Goal: Information Seeking & Learning: Learn about a topic

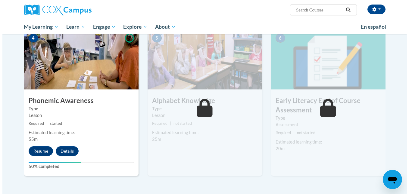
scroll to position [315, 0]
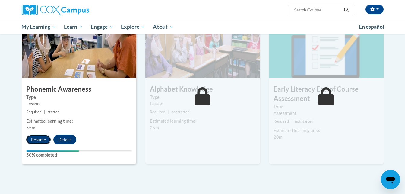
click at [39, 137] on button "Resume" at bounding box center [38, 139] width 24 height 10
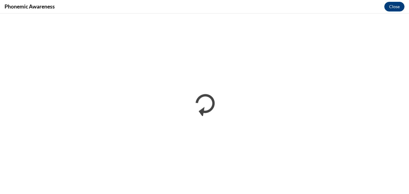
scroll to position [0, 0]
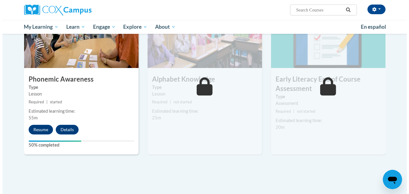
scroll to position [326, 0]
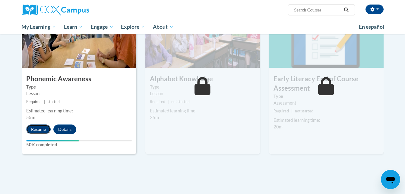
click at [34, 128] on button "Resume" at bounding box center [38, 129] width 24 height 10
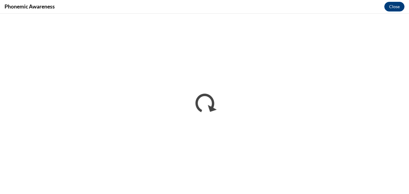
scroll to position [0, 0]
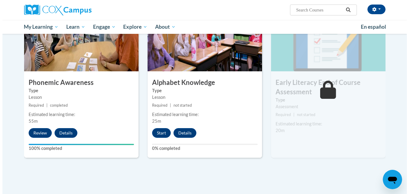
scroll to position [326, 0]
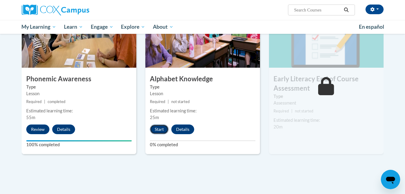
click at [159, 128] on button "Start" at bounding box center [159, 129] width 19 height 10
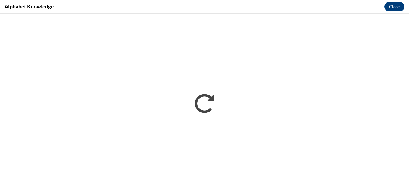
scroll to position [0, 0]
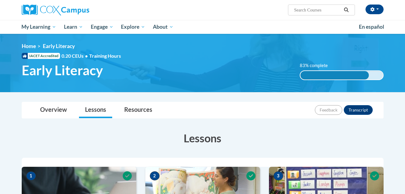
click at [283, 106] on div "Overview Lessons Resources Feedback Transcript" at bounding box center [203, 110] width 352 height 16
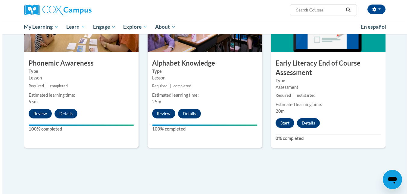
scroll to position [350, 0]
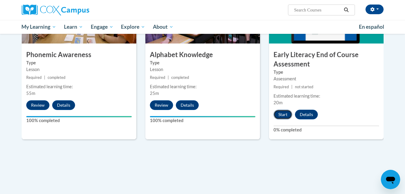
click at [283, 114] on button "Start" at bounding box center [282, 114] width 19 height 10
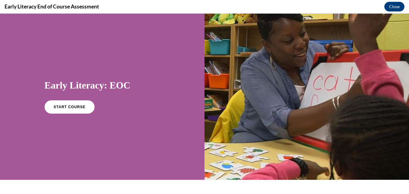
scroll to position [0, 0]
click at [79, 109] on link "START COURSE" at bounding box center [69, 107] width 52 height 14
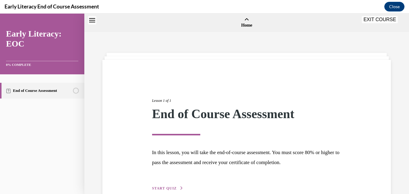
scroll to position [19, 0]
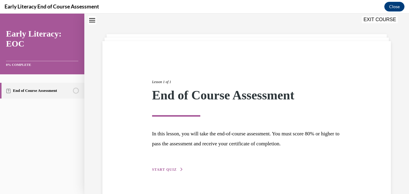
click at [170, 170] on span "START QUIZ" at bounding box center [164, 169] width 25 height 4
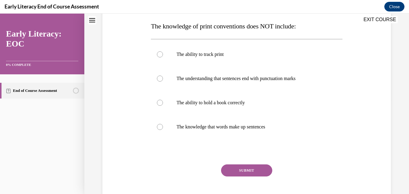
scroll to position [97, 0]
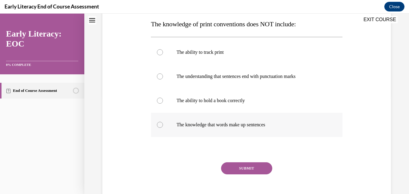
click at [160, 124] on div at bounding box center [160, 124] width 6 height 6
click at [231, 167] on button "SUBMIT" at bounding box center [246, 168] width 51 height 12
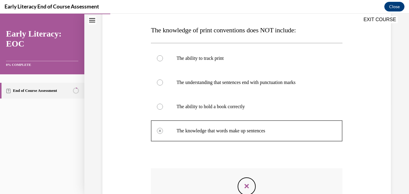
scroll to position [176, 0]
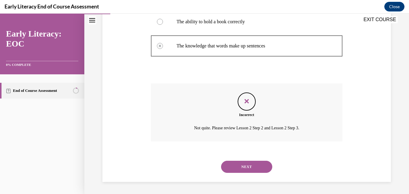
click at [243, 169] on button "NEXT" at bounding box center [246, 166] width 51 height 12
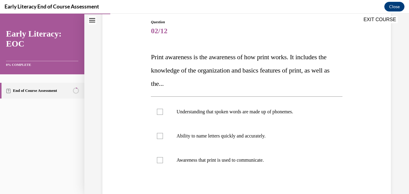
scroll to position [65, 0]
click at [159, 111] on div at bounding box center [160, 111] width 6 height 6
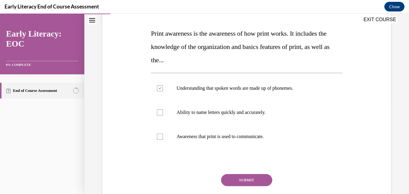
scroll to position [89, 0]
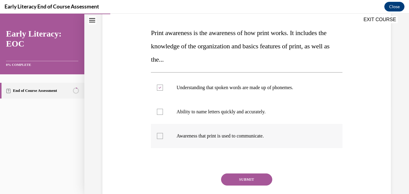
click at [159, 136] on div at bounding box center [160, 136] width 6 height 6
click at [159, 88] on icon at bounding box center [160, 88] width 3 height 2
click at [236, 181] on button "SUBMIT" at bounding box center [246, 179] width 51 height 12
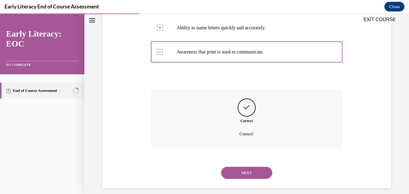
scroll to position [178, 0]
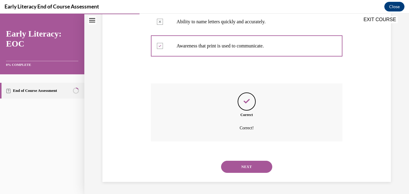
click at [244, 168] on button "NEXT" at bounding box center [246, 166] width 51 height 12
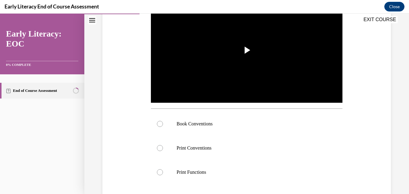
scroll to position [135, 0]
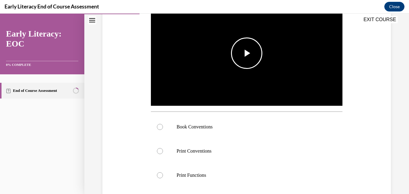
click at [247, 53] on span "Video player" at bounding box center [247, 53] width 0 height 0
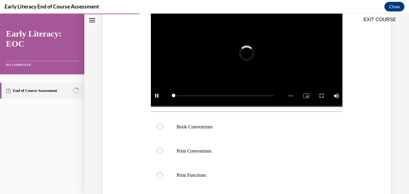
scroll to position [121, 0]
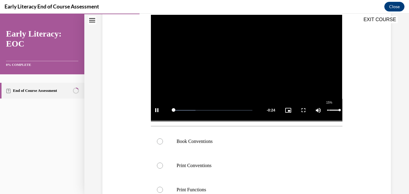
click at [327, 109] on div "15%" at bounding box center [333, 109] width 12 height 1
click at [243, 57] on video "Video player" at bounding box center [246, 68] width 191 height 108
click at [247, 68] on span "Video player" at bounding box center [247, 68] width 0 height 0
click at [240, 64] on video "Video player" at bounding box center [246, 68] width 191 height 108
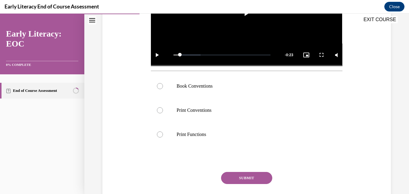
scroll to position [176, 0]
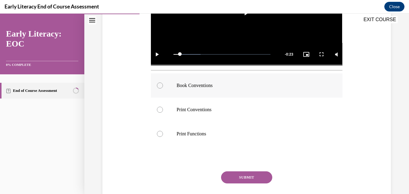
click at [159, 84] on div at bounding box center [160, 85] width 6 height 6
click at [242, 177] on button "SUBMIT" at bounding box center [246, 177] width 51 height 12
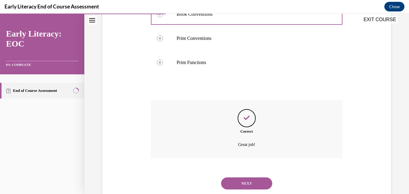
scroll to position [263, 0]
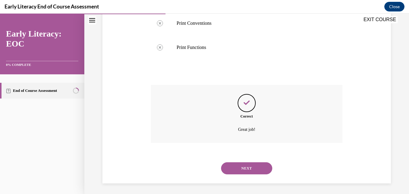
click at [254, 164] on button "NEXT" at bounding box center [246, 168] width 51 height 12
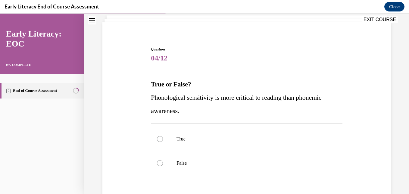
scroll to position [38, 0]
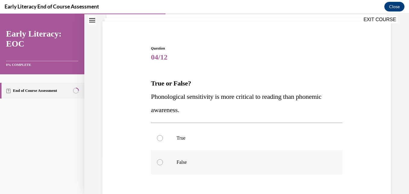
click at [159, 162] on div at bounding box center [160, 162] width 6 height 6
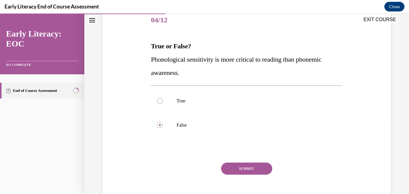
click at [261, 171] on button "SUBMIT" at bounding box center [246, 168] width 51 height 12
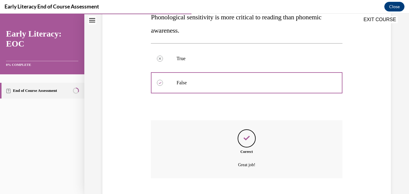
scroll to position [154, 0]
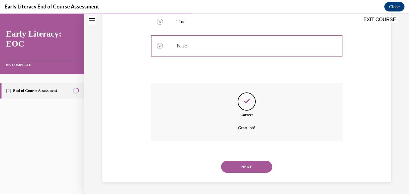
click at [246, 167] on button "NEXT" at bounding box center [246, 166] width 51 height 12
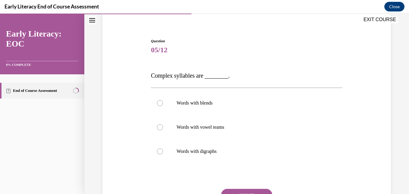
scroll to position [48, 0]
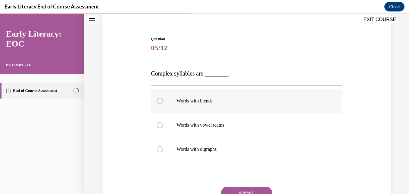
click at [161, 101] on div at bounding box center [160, 101] width 6 height 6
click at [248, 189] on button "SUBMIT" at bounding box center [246, 192] width 51 height 12
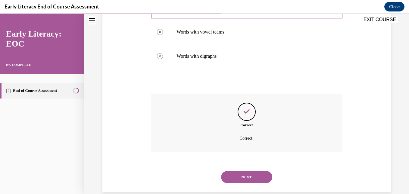
scroll to position [151, 0]
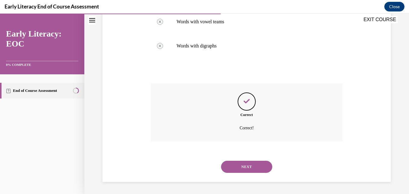
click at [237, 166] on button "NEXT" at bounding box center [246, 166] width 51 height 12
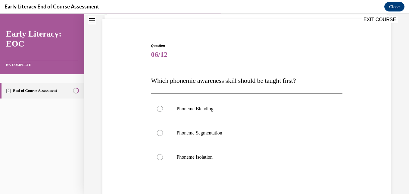
scroll to position [44, 0]
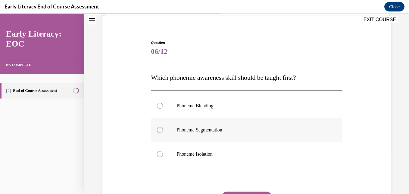
click at [159, 127] on div at bounding box center [160, 130] width 6 height 6
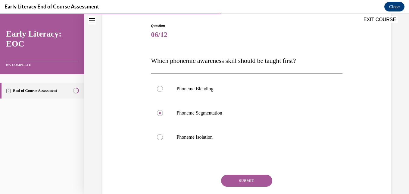
scroll to position [68, 0]
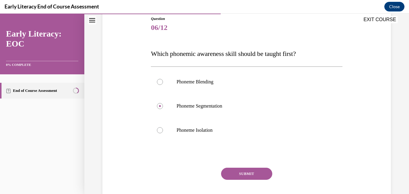
click at [251, 174] on button "SUBMIT" at bounding box center [246, 173] width 51 height 12
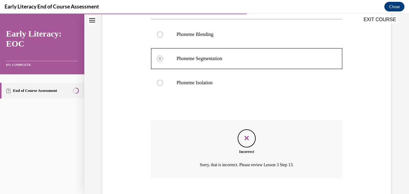
scroll to position [152, 0]
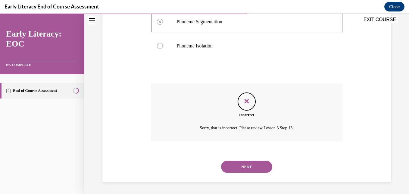
click at [264, 165] on button "NEXT" at bounding box center [246, 166] width 51 height 12
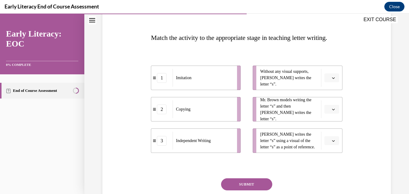
scroll to position [87, 0]
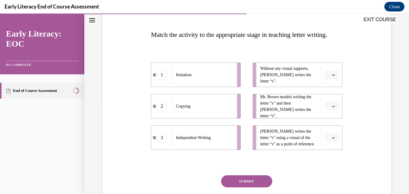
click at [332, 139] on icon "button" at bounding box center [333, 137] width 3 height 3
click at [327, 126] on div "2" at bounding box center [327, 125] width 15 height 12
click at [332, 108] on icon "button" at bounding box center [333, 106] width 3 height 3
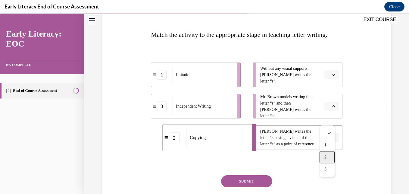
click at [325, 156] on span "2" at bounding box center [326, 156] width 2 height 5
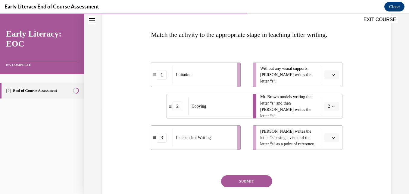
click at [332, 139] on icon "button" at bounding box center [333, 137] width 3 height 3
click at [327, 137] on span "3" at bounding box center [326, 137] width 2 height 5
click at [332, 140] on span "button" at bounding box center [334, 137] width 4 height 4
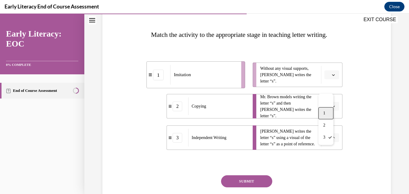
click at [326, 116] on div "1" at bounding box center [326, 113] width 15 height 12
click at [332, 76] on icon "button" at bounding box center [333, 74] width 3 height 3
click at [325, 137] on span "3" at bounding box center [326, 137] width 2 height 5
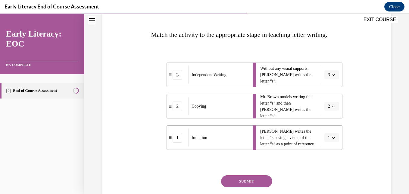
click at [257, 187] on button "SUBMIT" at bounding box center [246, 181] width 51 height 12
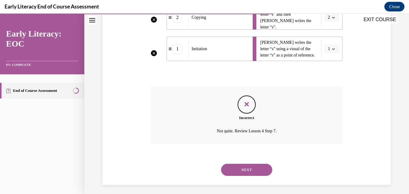
scroll to position [190, 0]
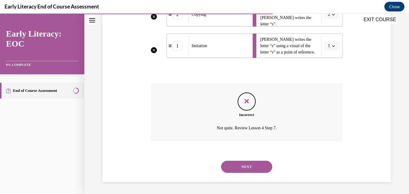
click at [263, 167] on button "NEXT" at bounding box center [246, 166] width 51 height 12
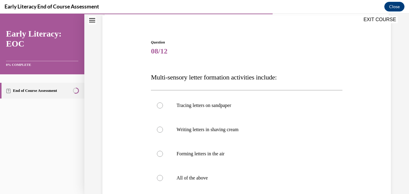
scroll to position [46, 0]
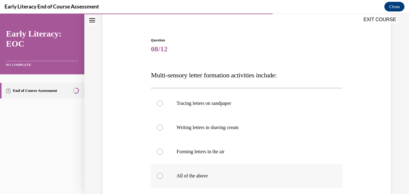
click at [160, 175] on div at bounding box center [160, 175] width 6 height 6
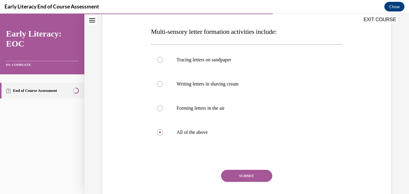
scroll to position [100, 0]
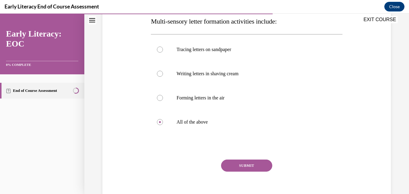
click at [262, 164] on button "SUBMIT" at bounding box center [246, 165] width 51 height 12
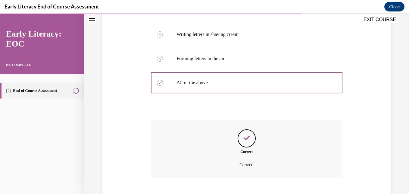
scroll to position [176, 0]
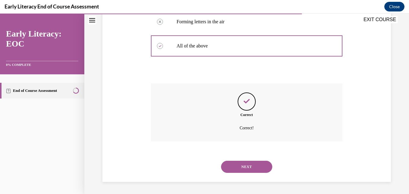
click at [257, 167] on button "NEXT" at bounding box center [246, 166] width 51 height 12
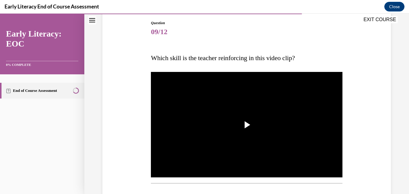
scroll to position [74, 0]
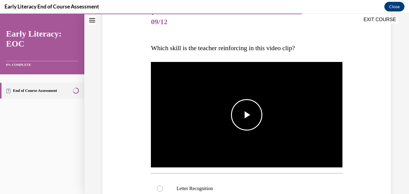
click at [247, 115] on span "Video player" at bounding box center [247, 115] width 0 height 0
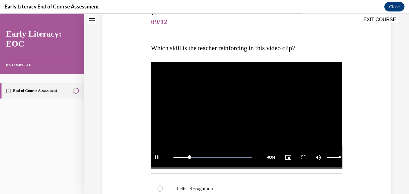
click at [326, 154] on div "Mute 17%" at bounding box center [328, 157] width 30 height 23
click at [327, 156] on div "10%" at bounding box center [333, 156] width 12 height 1
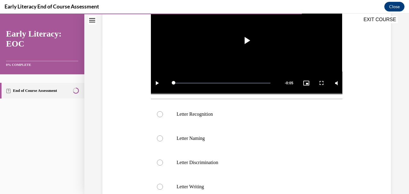
scroll to position [148, 0]
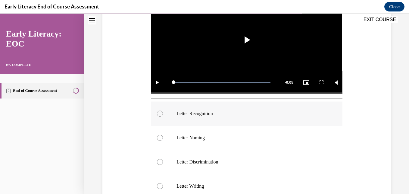
click at [160, 111] on div at bounding box center [160, 113] width 6 height 6
click at [247, 40] on span "Video player" at bounding box center [247, 40] width 0 height 0
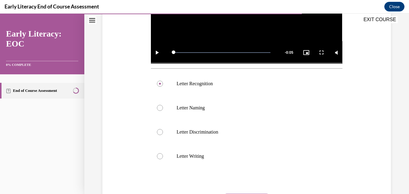
scroll to position [187, 0]
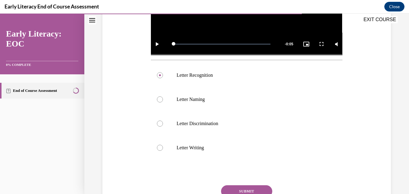
click at [253, 187] on button "SUBMIT" at bounding box center [246, 191] width 51 height 12
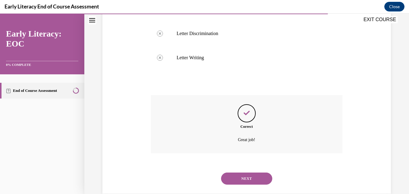
scroll to position [287, 0]
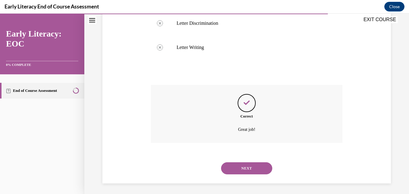
click at [244, 164] on button "NEXT" at bounding box center [246, 168] width 51 height 12
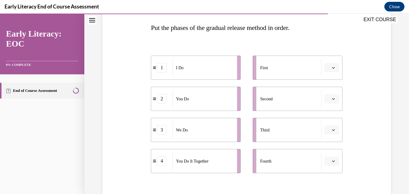
scroll to position [95, 0]
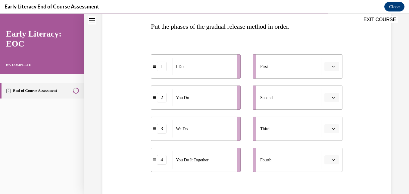
click at [332, 65] on icon "button" at bounding box center [333, 66] width 3 height 3
click at [324, 103] on div "2" at bounding box center [327, 104] width 15 height 12
click at [332, 96] on icon "button" at bounding box center [333, 97] width 3 height 3
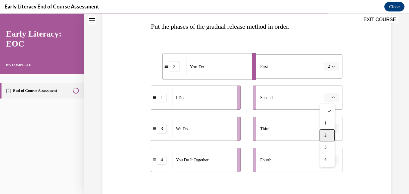
click at [326, 133] on span "2" at bounding box center [326, 135] width 2 height 5
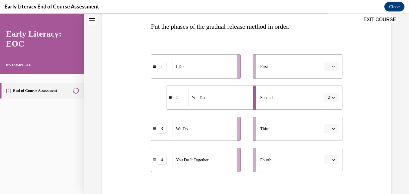
click at [332, 130] on icon "button" at bounding box center [333, 128] width 3 height 3
click at [327, 104] on span "3" at bounding box center [326, 102] width 2 height 5
click at [332, 159] on icon "button" at bounding box center [333, 159] width 3 height 3
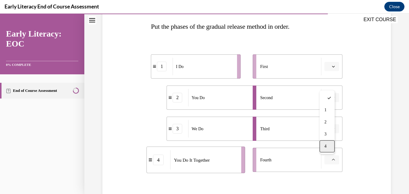
click at [325, 146] on span "4" at bounding box center [326, 146] width 2 height 5
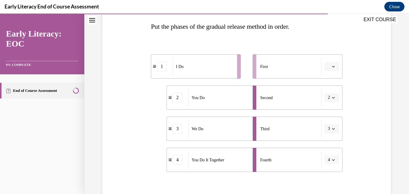
click at [332, 67] on icon "button" at bounding box center [333, 66] width 3 height 3
click at [327, 92] on span "1" at bounding box center [326, 92] width 2 height 5
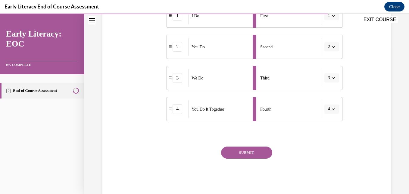
scroll to position [160, 0]
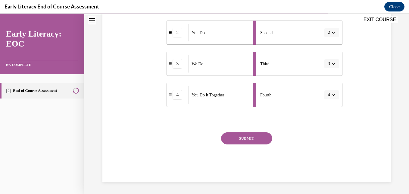
click at [257, 139] on button "SUBMIT" at bounding box center [246, 138] width 51 height 12
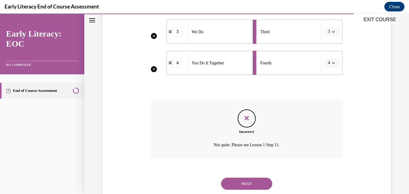
scroll to position [196, 0]
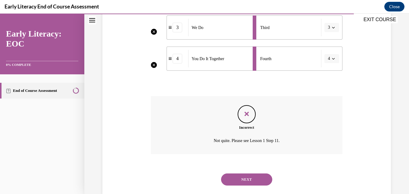
click at [243, 176] on button "NEXT" at bounding box center [246, 179] width 51 height 12
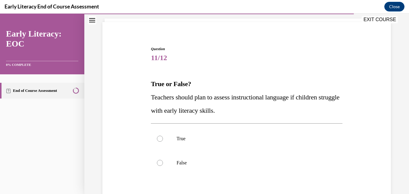
scroll to position [40, 0]
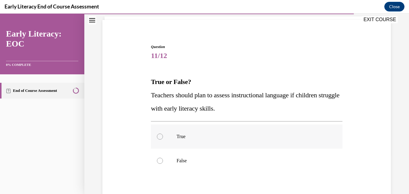
click at [159, 137] on div at bounding box center [160, 136] width 6 height 6
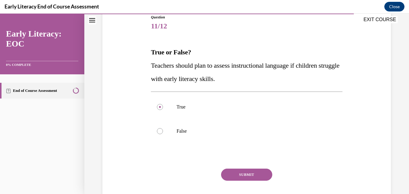
scroll to position [75, 0]
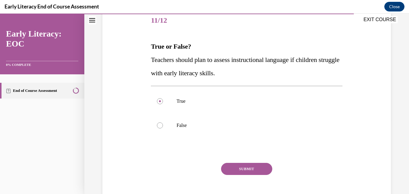
click at [258, 170] on button "SUBMIT" at bounding box center [246, 168] width 51 height 12
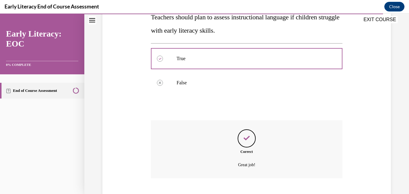
scroll to position [154, 0]
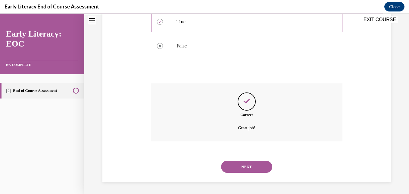
click at [249, 170] on button "NEXT" at bounding box center [246, 166] width 51 height 12
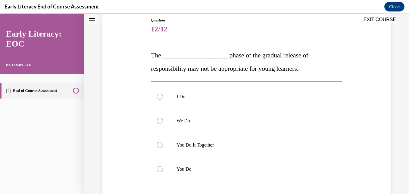
scroll to position [70, 0]
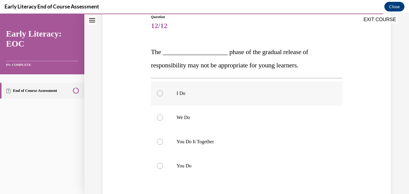
click at [161, 93] on div at bounding box center [160, 93] width 6 height 6
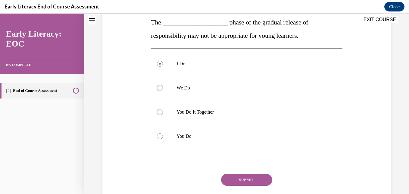
scroll to position [105, 0]
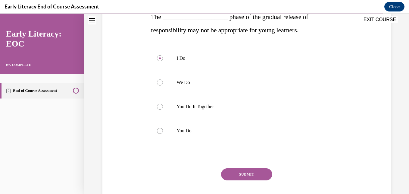
click at [252, 172] on button "SUBMIT" at bounding box center [246, 174] width 51 height 12
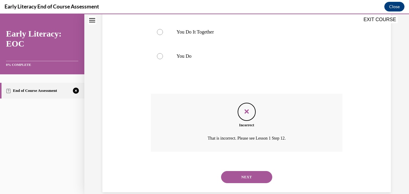
scroll to position [189, 0]
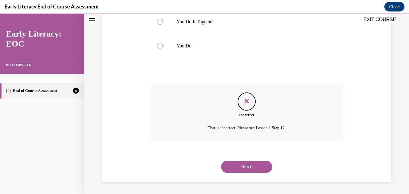
click at [250, 164] on button "NEXT" at bounding box center [246, 166] width 51 height 12
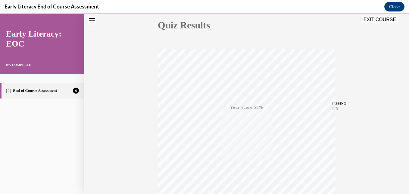
scroll to position [129, 0]
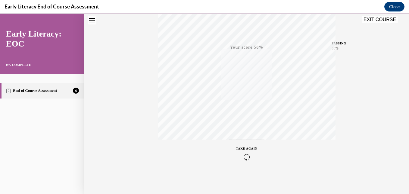
click at [247, 149] on span "TAKE AGAIN" at bounding box center [246, 148] width 21 height 3
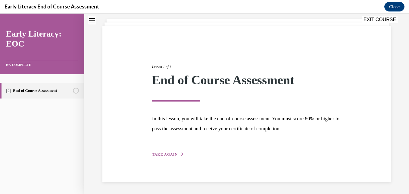
scroll to position [33, 0]
click at [173, 155] on span "TAKE AGAIN" at bounding box center [165, 154] width 26 height 4
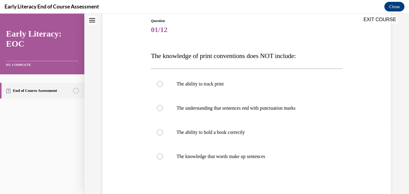
scroll to position [67, 0]
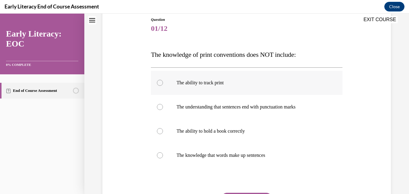
click at [159, 82] on div at bounding box center [160, 83] width 6 height 6
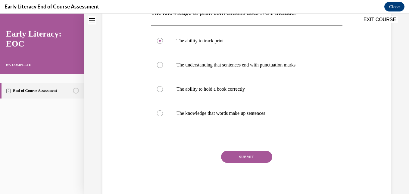
scroll to position [111, 0]
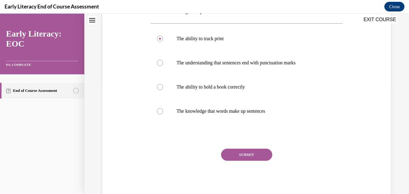
click at [256, 153] on button "SUBMIT" at bounding box center [246, 154] width 51 height 12
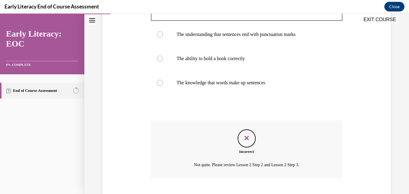
scroll to position [176, 0]
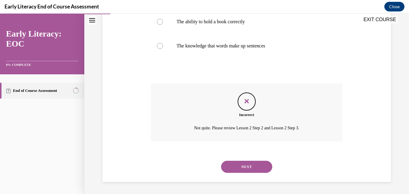
click at [253, 168] on button "NEXT" at bounding box center [246, 166] width 51 height 12
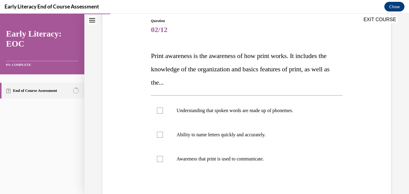
scroll to position [75, 0]
